Goal: Navigation & Orientation: Go to known website

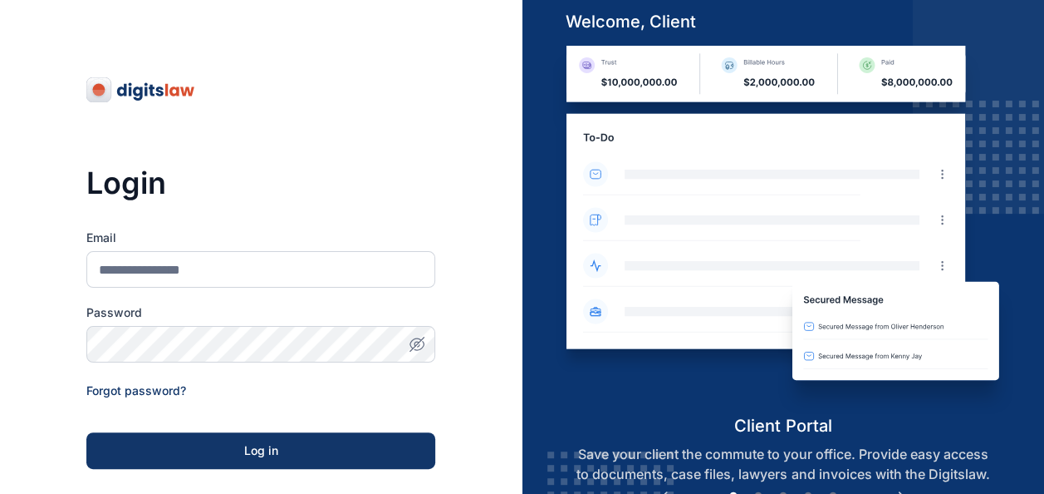
click at [263, 261] on input "Email" at bounding box center [260, 269] width 349 height 37
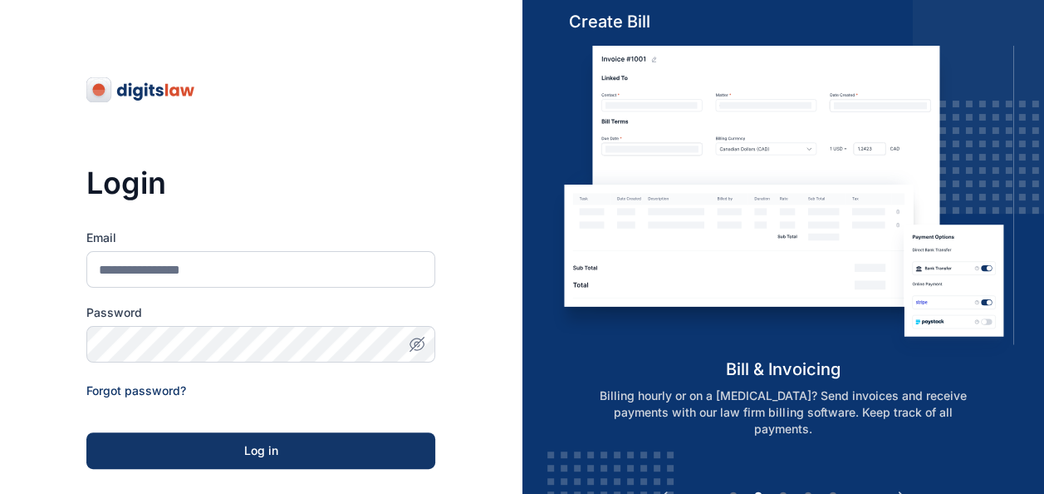
click at [465, 400] on div "Login Email Password Forgot password? Log in SSO Log in Don't have an account? …" at bounding box center [261, 379] width 523 height 758
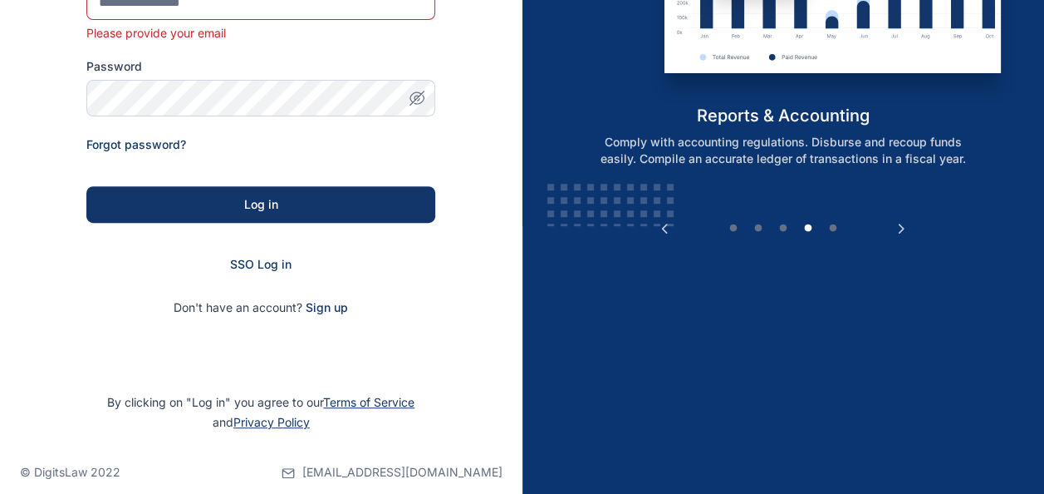
scroll to position [267, 0]
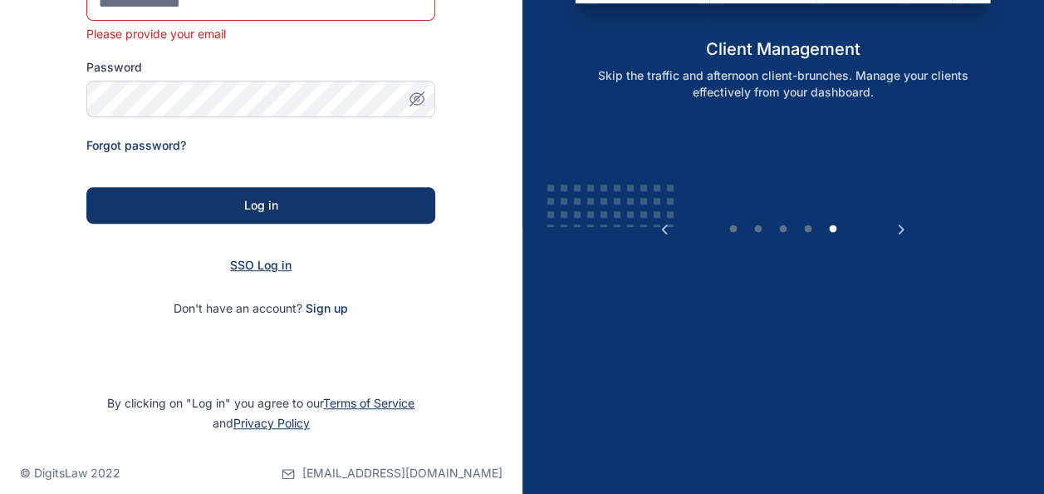
click at [270, 259] on span "SSO Log in" at bounding box center [260, 265] width 61 height 14
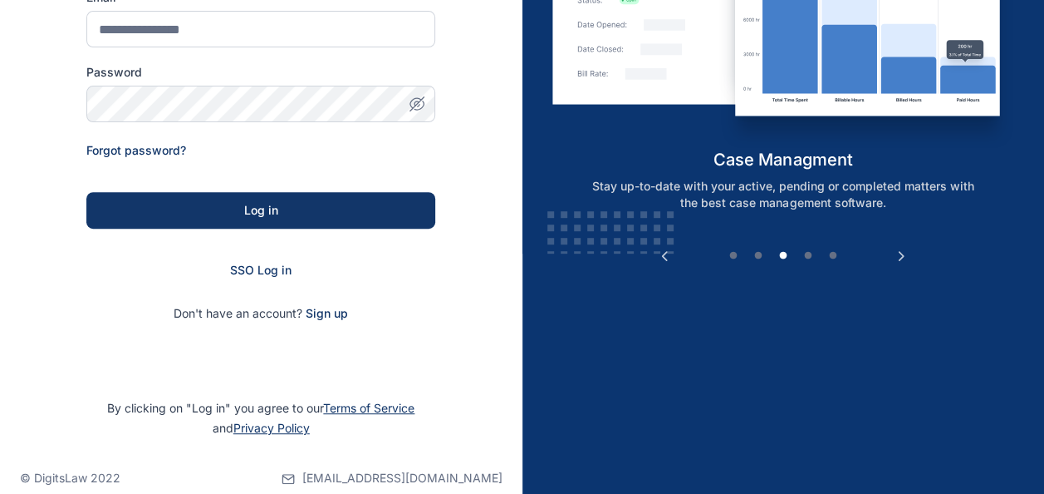
scroll to position [264, 0]
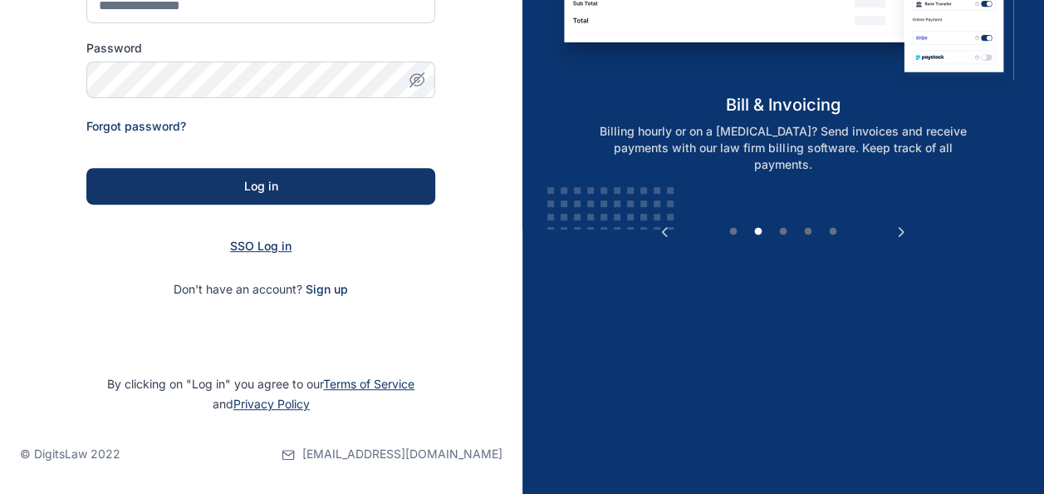
click at [291, 252] on span "SSO Log in" at bounding box center [260, 245] width 61 height 14
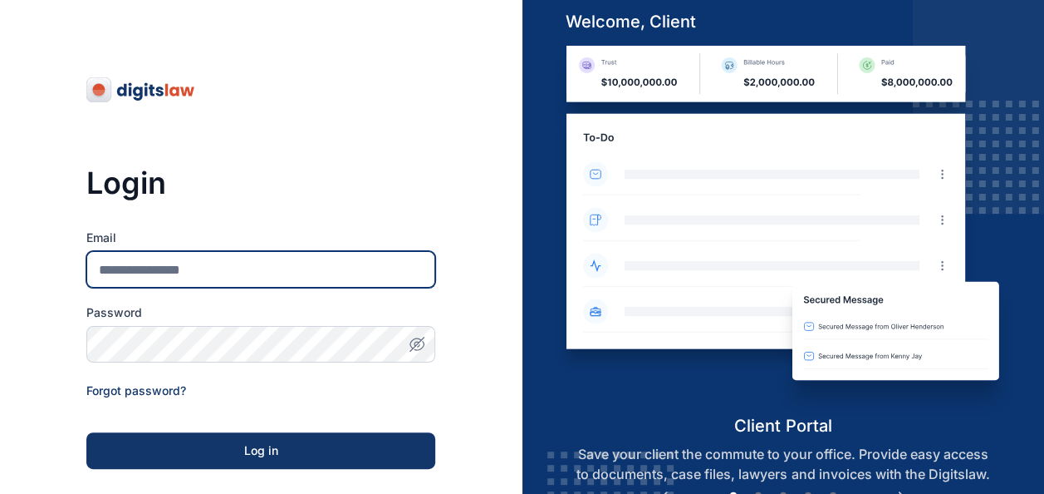
click at [237, 265] on input "Email" at bounding box center [260, 269] width 349 height 37
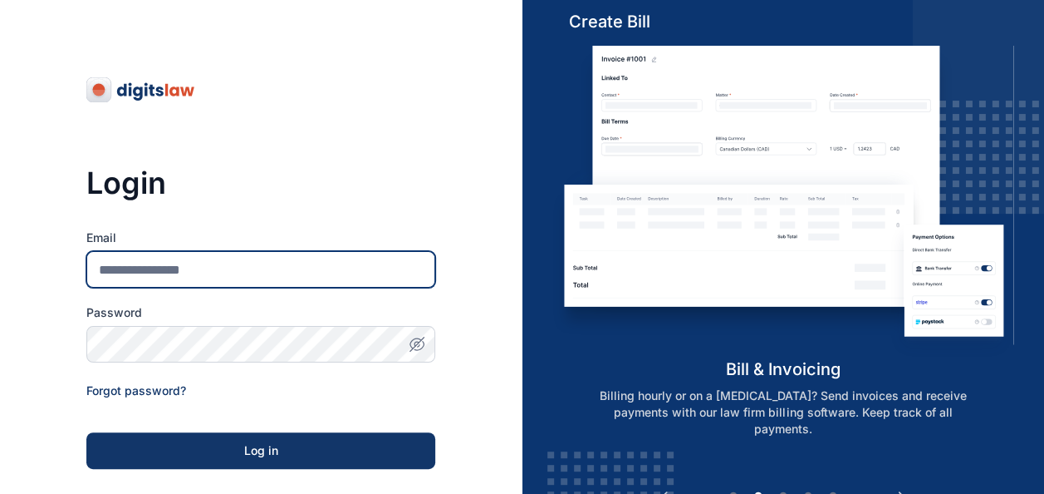
click at [237, 265] on input "Email" at bounding box center [260, 269] width 349 height 37
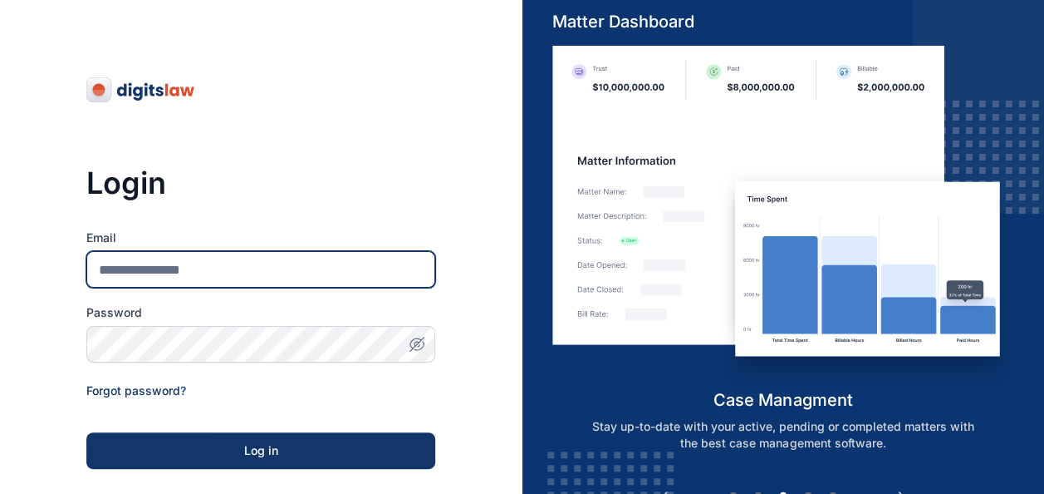
click at [277, 266] on input "Email" at bounding box center [260, 269] width 349 height 37
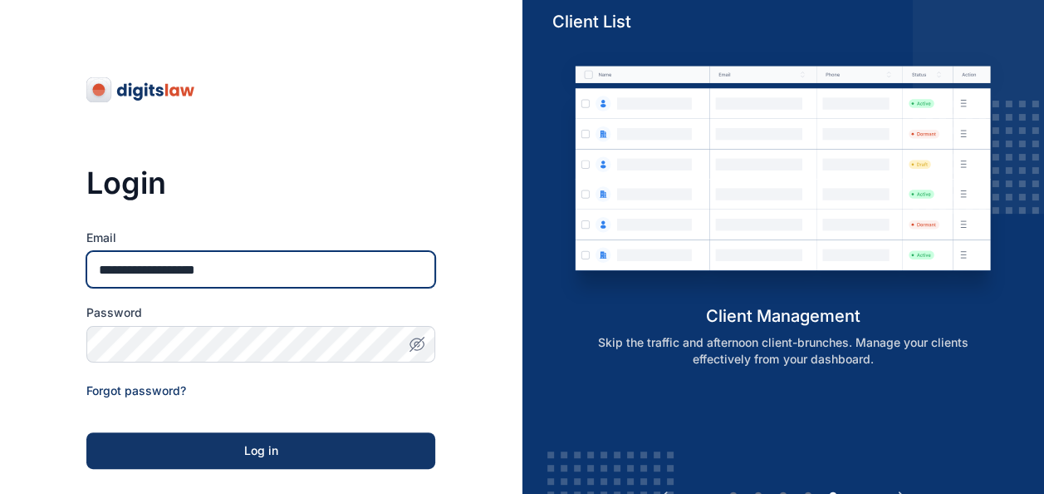
type input "**********"
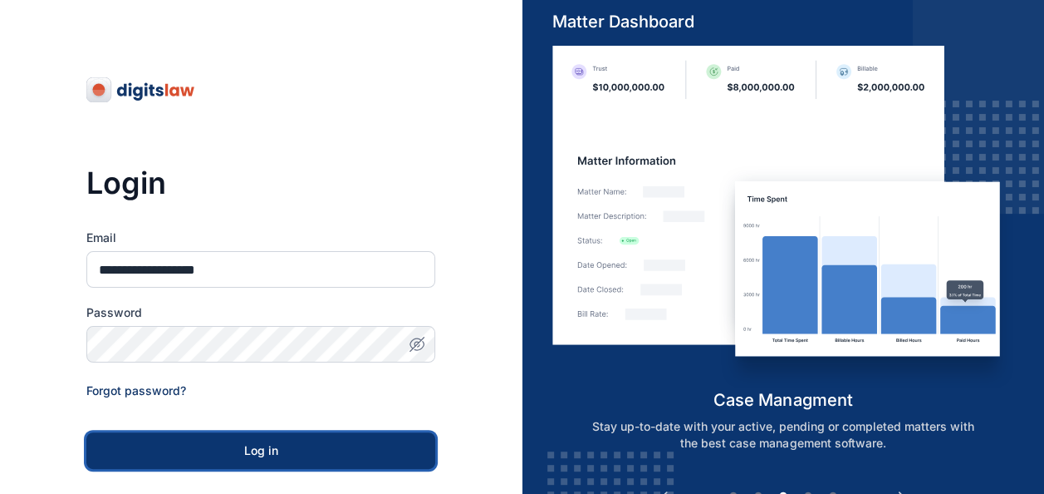
click at [258, 452] on div "Log in" at bounding box center [261, 450] width 296 height 17
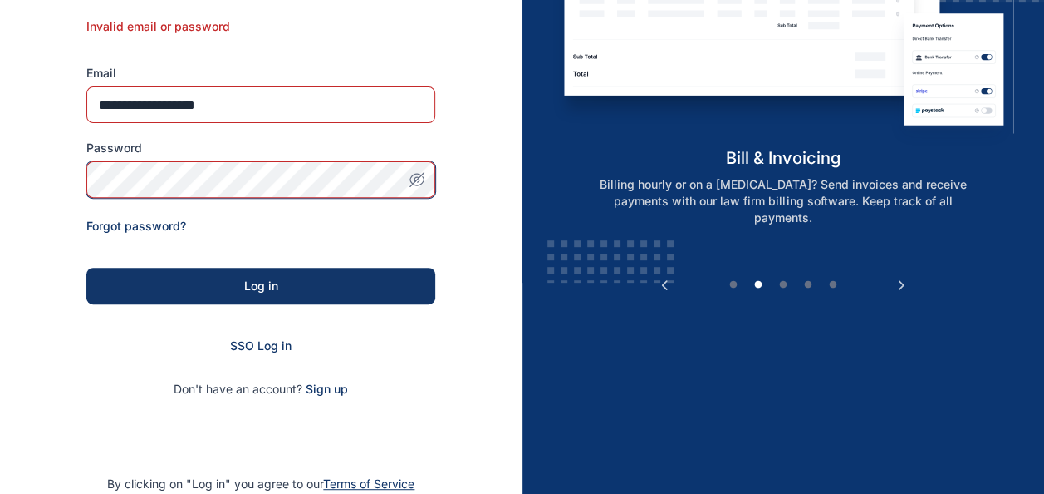
scroll to position [223, 0]
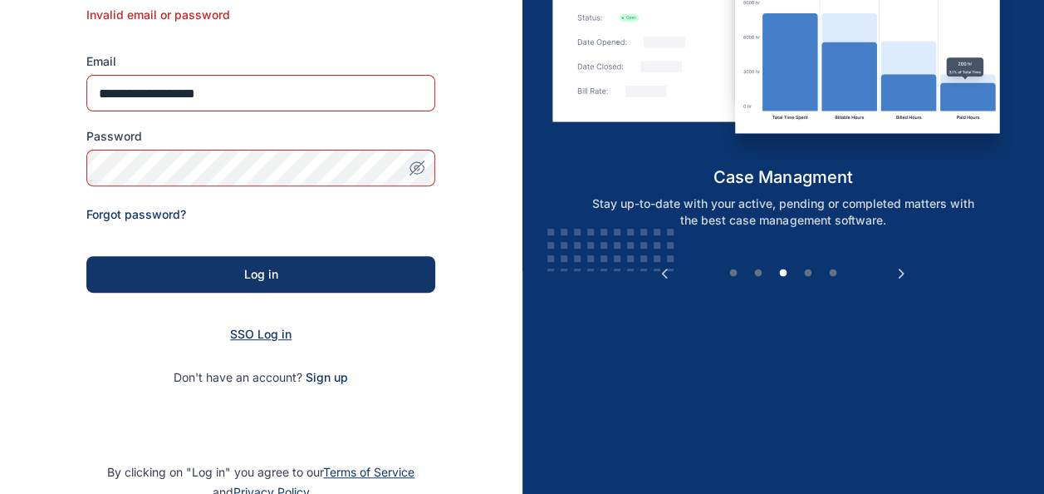
click at [278, 333] on span "SSO Log in" at bounding box center [260, 334] width 61 height 14
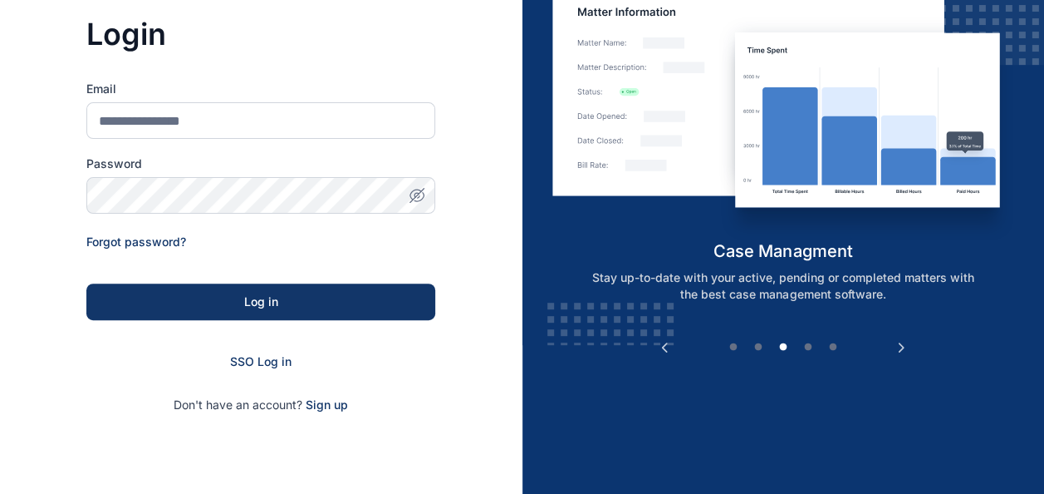
scroll to position [163, 0]
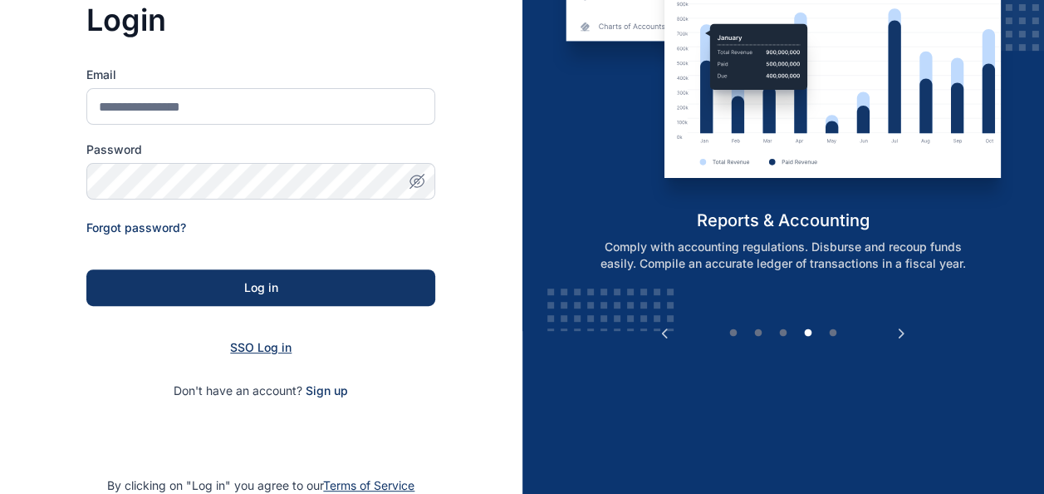
click at [263, 353] on span "SSO Log in" at bounding box center [260, 347] width 61 height 14
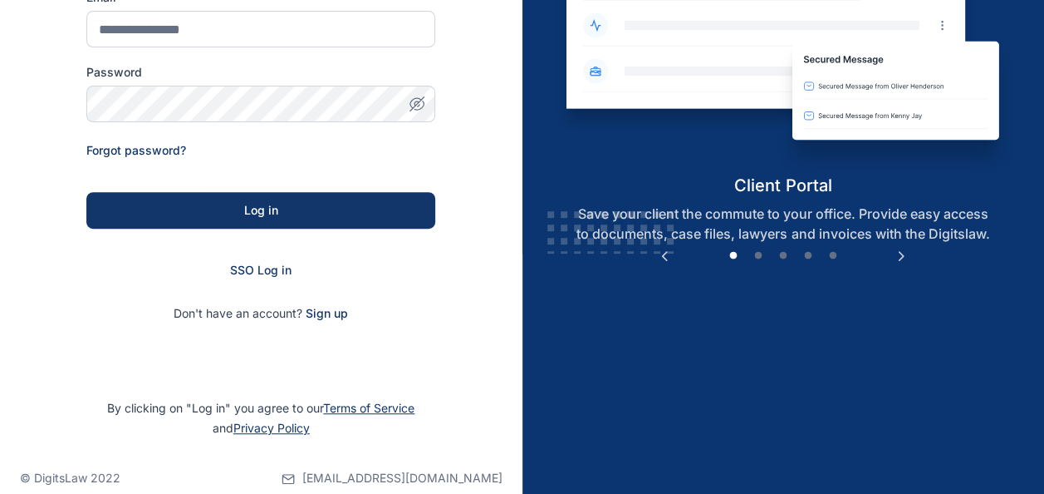
scroll to position [264, 0]
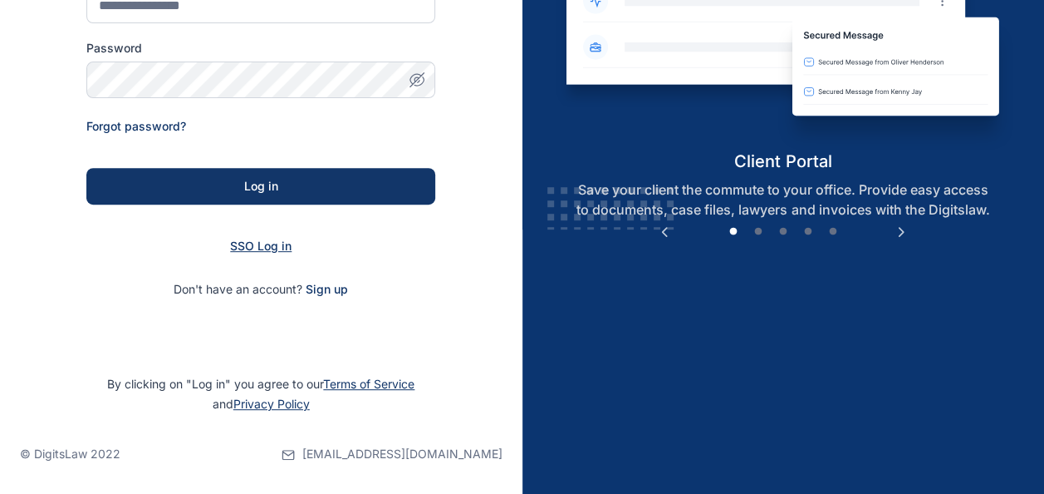
click at [258, 248] on span "SSO Log in" at bounding box center [260, 245] width 61 height 14
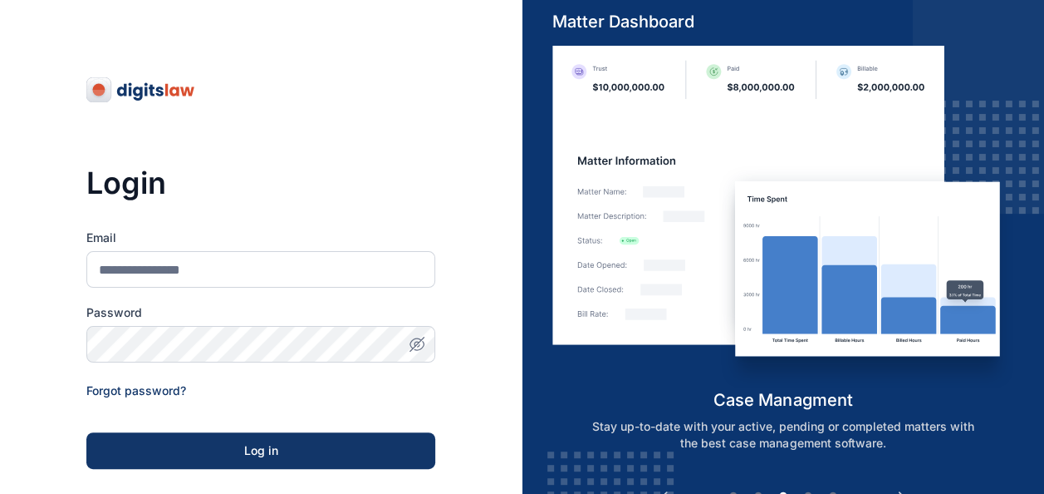
click at [321, 129] on div "Login Email Password Forgot password? Log in SSO Log in Don't have an account? …" at bounding box center [260, 319] width 349 height 638
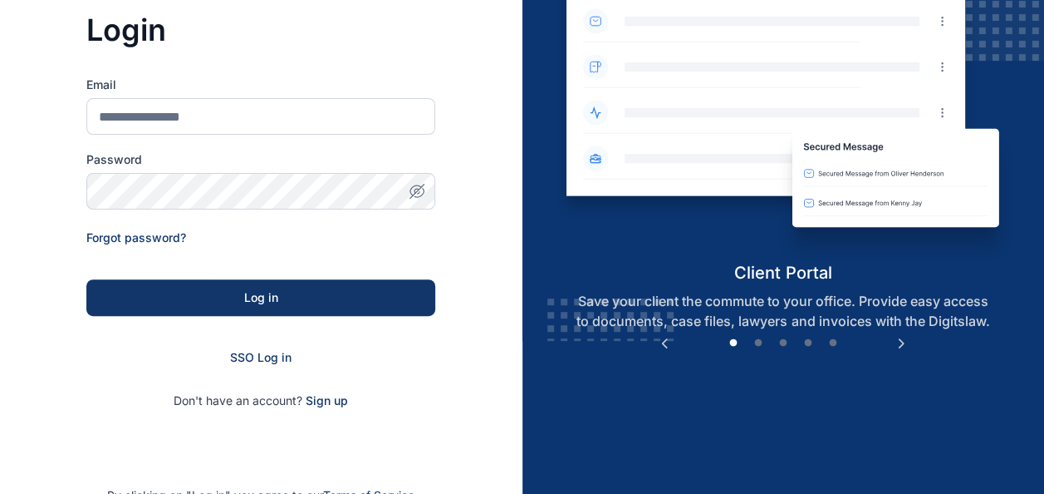
scroll to position [181, 0]
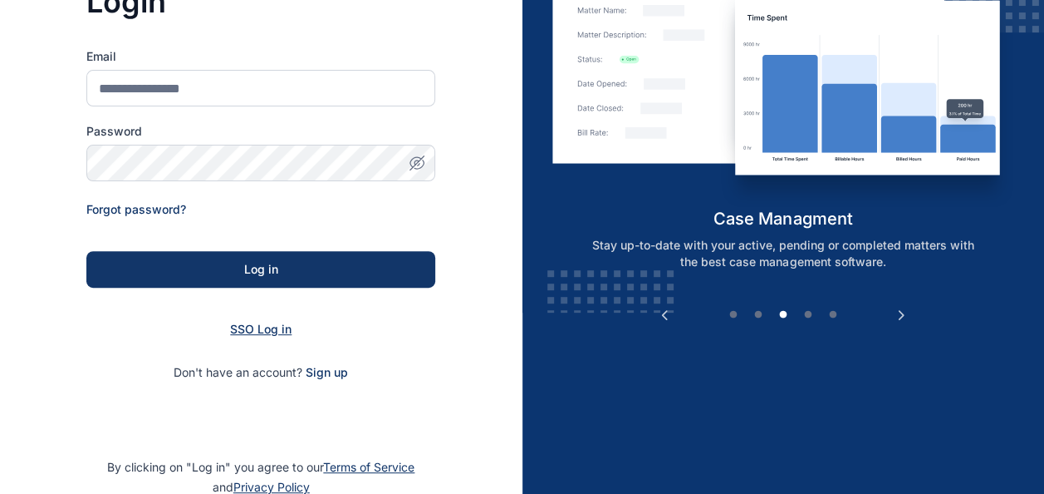
click at [261, 332] on span "SSO Log in" at bounding box center [260, 329] width 61 height 14
